Goal: Find specific page/section: Find specific page/section

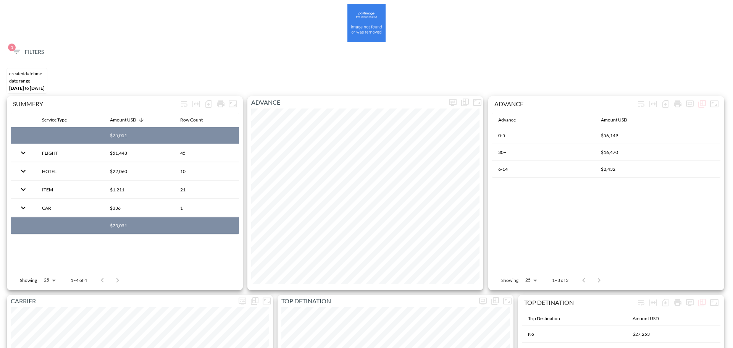
click at [35, 53] on span "1 Filters" at bounding box center [28, 52] width 32 height 10
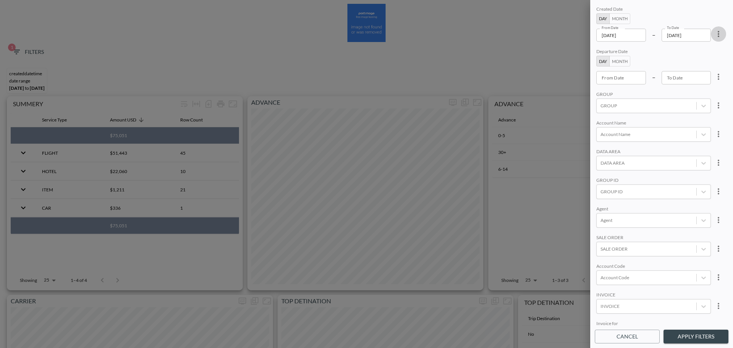
click at [719, 35] on icon "more" at bounding box center [718, 33] width 9 height 9
click at [705, 48] on li "Clear" at bounding box center [690, 52] width 69 height 14
type input "YYYY-MM-DD"
click at [620, 38] on input "YYYY-MM-DD" at bounding box center [621, 35] width 50 height 13
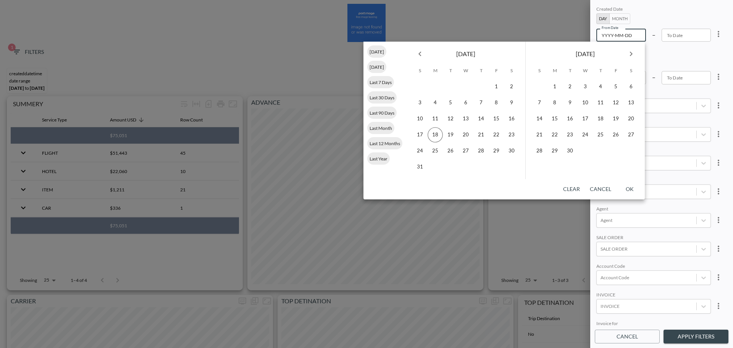
click at [421, 61] on div "[DATE]" at bounding box center [465, 52] width 119 height 21
click at [422, 57] on icon "Previous month" at bounding box center [419, 53] width 9 height 9
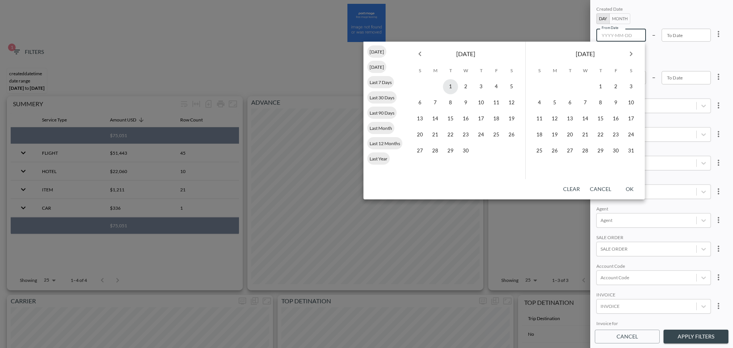
click at [453, 86] on button "1" at bounding box center [450, 86] width 15 height 15
type input "[DATE]"
type input "YYYY-MM-DD"
click at [633, 53] on icon "Next month" at bounding box center [630, 53] width 9 height 9
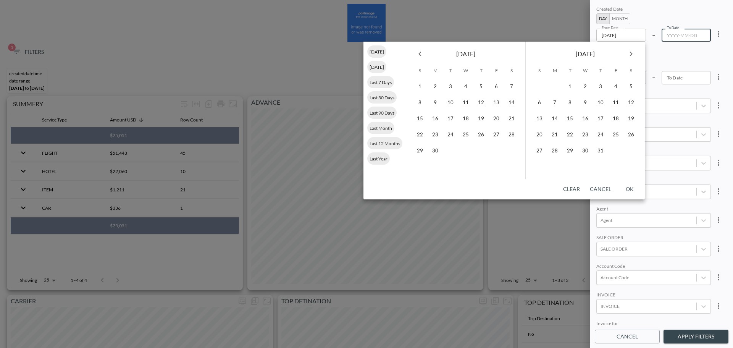
click at [633, 53] on icon "Next month" at bounding box center [630, 53] width 9 height 9
click at [533, 134] on button "17" at bounding box center [539, 134] width 15 height 15
type input "[DATE]"
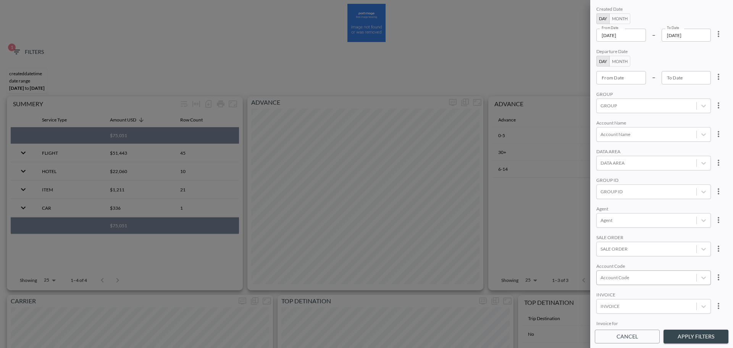
click at [631, 282] on div "Account Code" at bounding box center [653, 277] width 114 height 15
click at [598, 252] on input "SLHT" at bounding box center [602, 252] width 16 height 16
type input "SLHT"
click at [677, 232] on div "Created Date Day Month From Date [DATE] From Date – To Date [DATE] To Date Depa…" at bounding box center [662, 165] width 134 height 321
click at [654, 282] on div "SLHT" at bounding box center [653, 277] width 114 height 15
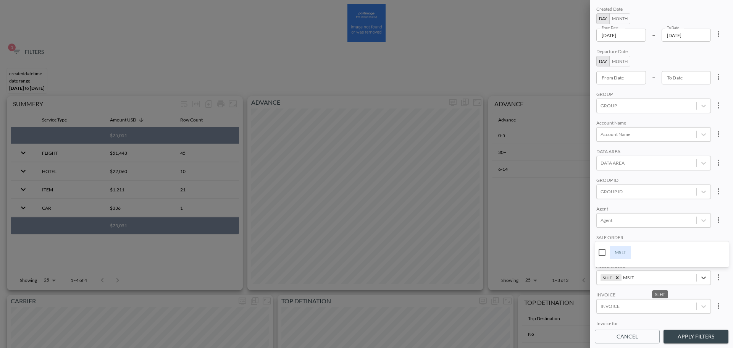
click at [596, 251] on input "MSLT" at bounding box center [602, 252] width 16 height 16
type input "MSLT"
click at [662, 204] on div "Created Date Day Month From Date [DATE] From Date – To Date [DATE] To Date Depa…" at bounding box center [662, 165] width 134 height 321
click at [687, 333] on button "Apply Filters" at bounding box center [695, 336] width 65 height 14
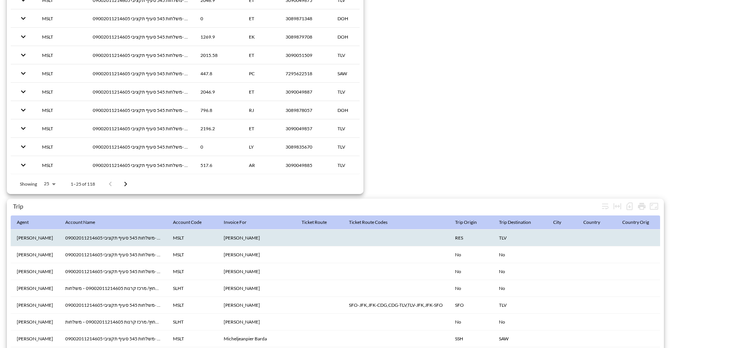
scroll to position [1200, 0]
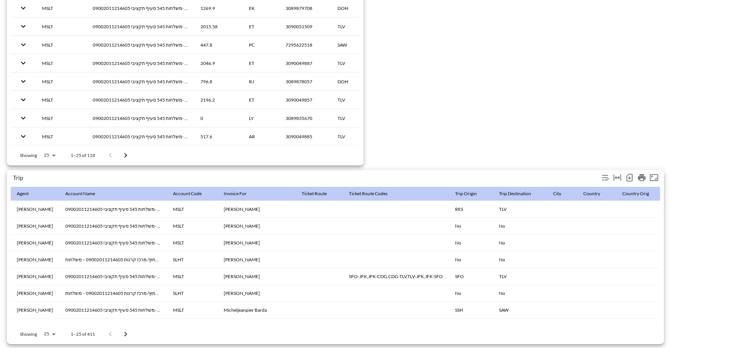
click at [628, 175] on icon "Number of rows selected for download: 411" at bounding box center [629, 177] width 9 height 9
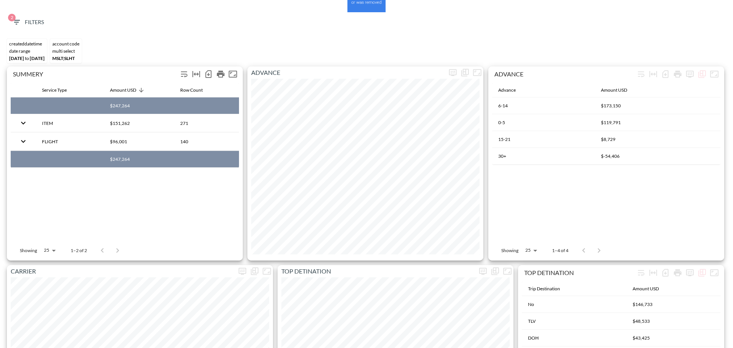
scroll to position [17, 0]
